Goal: Information Seeking & Learning: Compare options

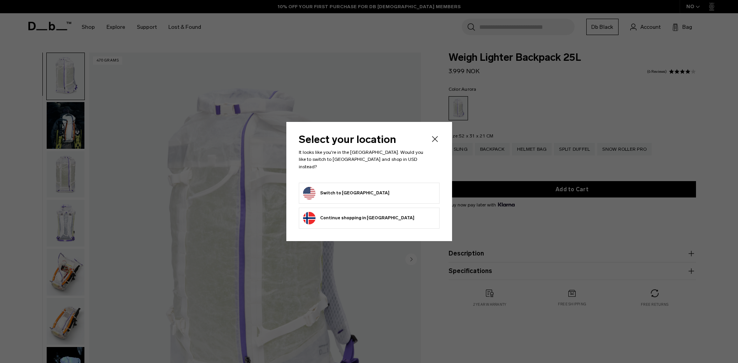
click at [331, 187] on button "Switch to United States" at bounding box center [346, 193] width 86 height 12
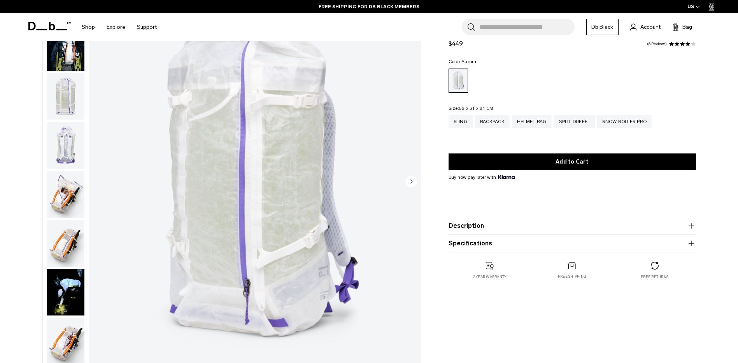
scroll to position [117, 0]
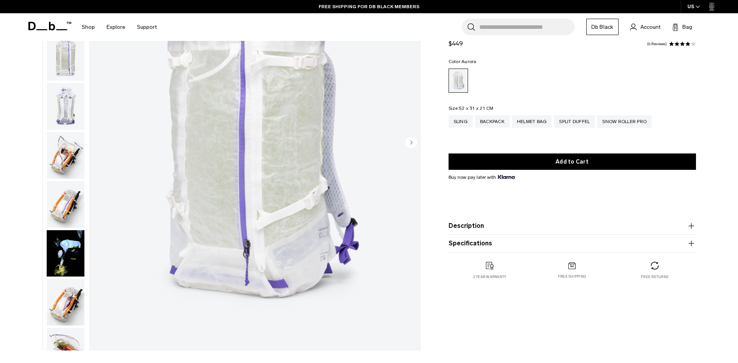
click at [72, 255] on img "button" at bounding box center [66, 253] width 38 height 47
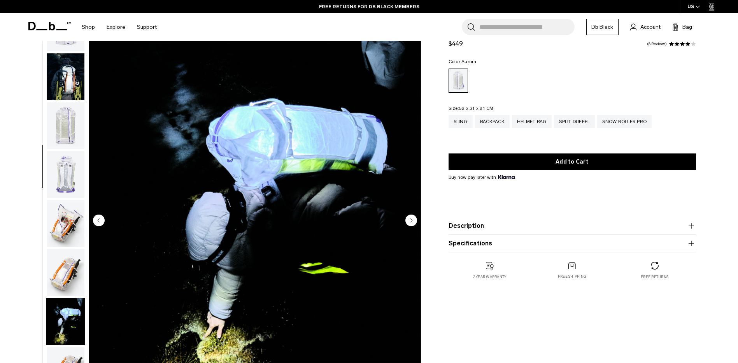
scroll to position [0, 0]
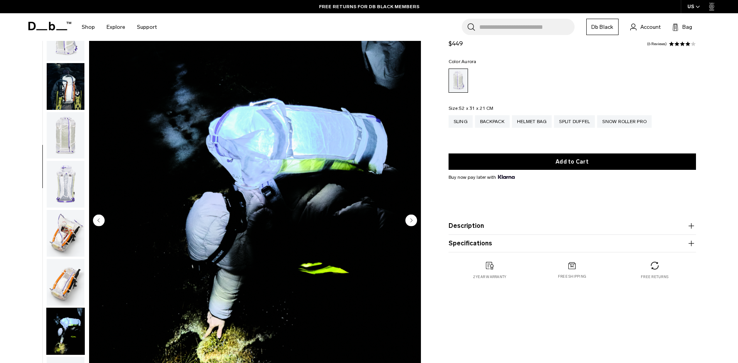
click at [60, 89] on img "button" at bounding box center [66, 86] width 38 height 47
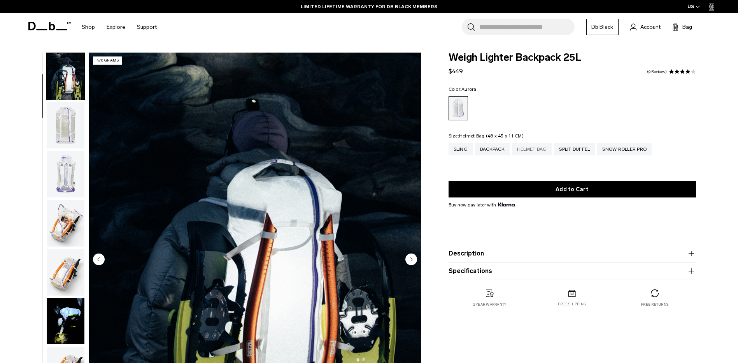
click at [537, 149] on div "Helmet Bag" at bounding box center [532, 149] width 40 height 12
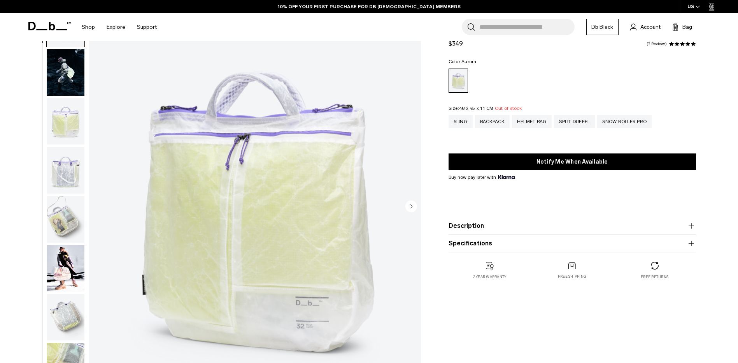
scroll to position [39, 0]
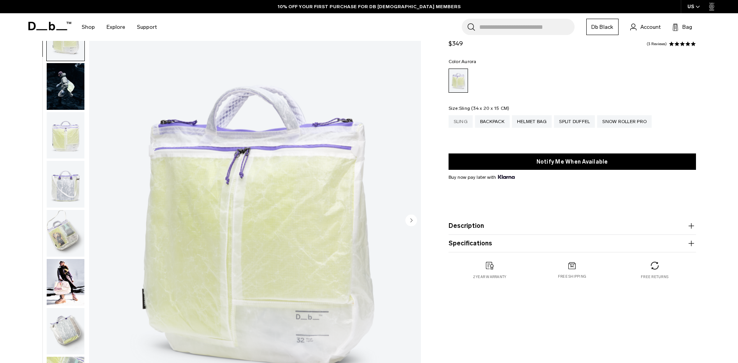
click at [466, 122] on div "Sling" at bounding box center [461, 121] width 24 height 12
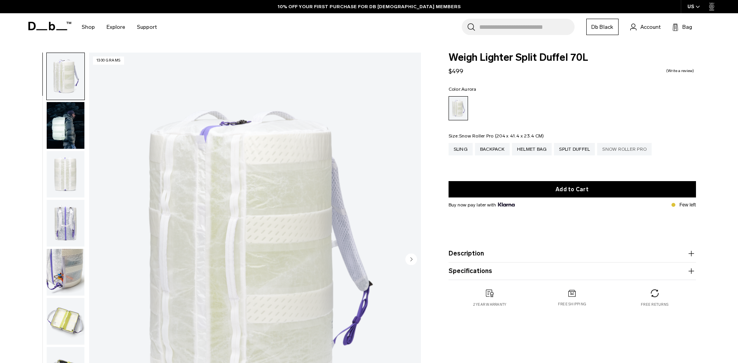
click at [625, 153] on div "Snow Roller Pro" at bounding box center [625, 149] width 55 height 12
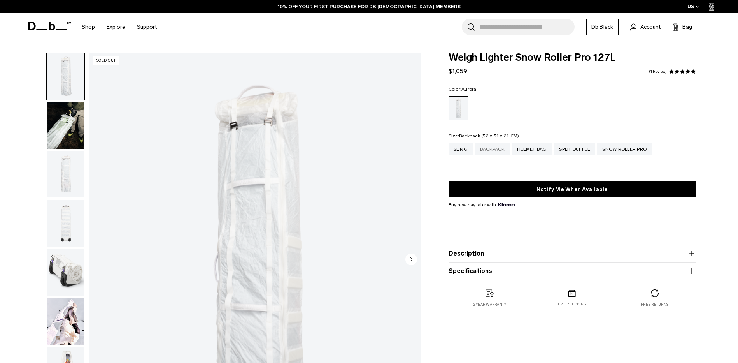
click at [488, 149] on div "Backpack" at bounding box center [492, 149] width 35 height 12
